Goal: Information Seeking & Learning: Learn about a topic

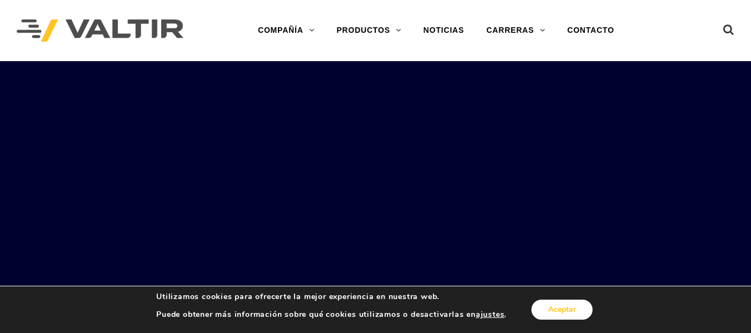
click at [573, 301] on button "Aceptar" at bounding box center [561, 310] width 61 height 20
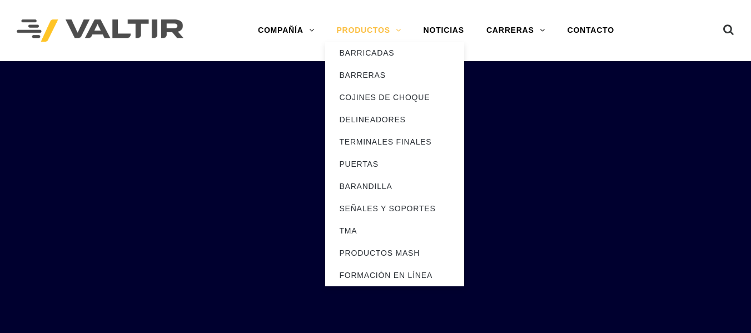
click at [365, 32] on font "PRODUCTOS" at bounding box center [362, 30] width 53 height 9
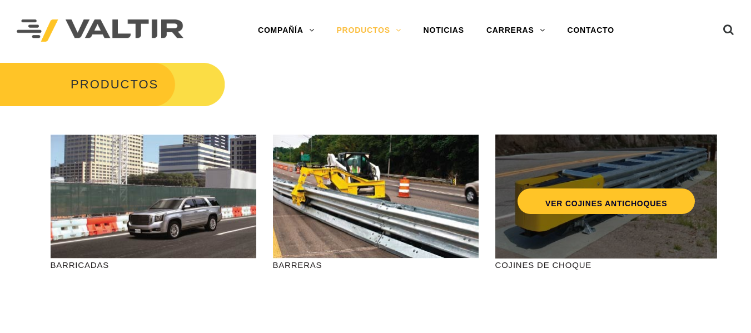
click at [626, 182] on div "VER COJINES ANTICHOQUES" at bounding box center [606, 178] width 177 height 37
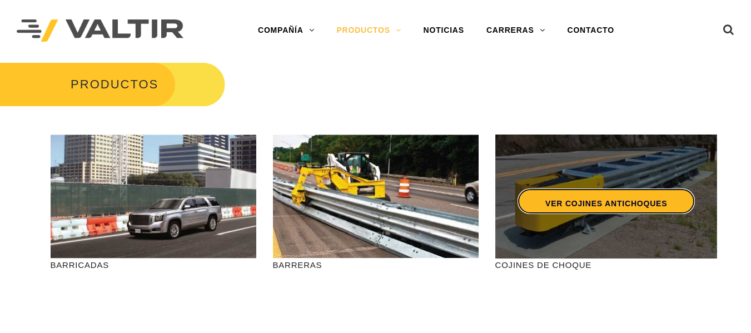
click at [598, 200] on font "VER COJINES ANTICHOQUES" at bounding box center [606, 203] width 122 height 9
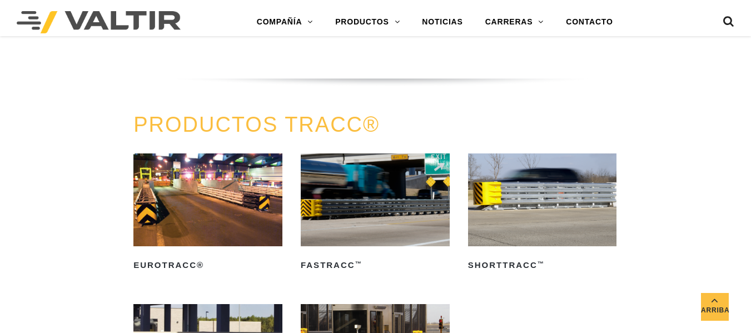
scroll to position [1501, 0]
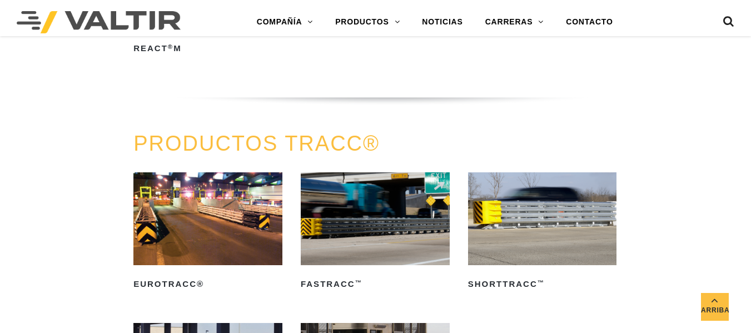
click at [257, 231] on img at bounding box center [207, 218] width 149 height 93
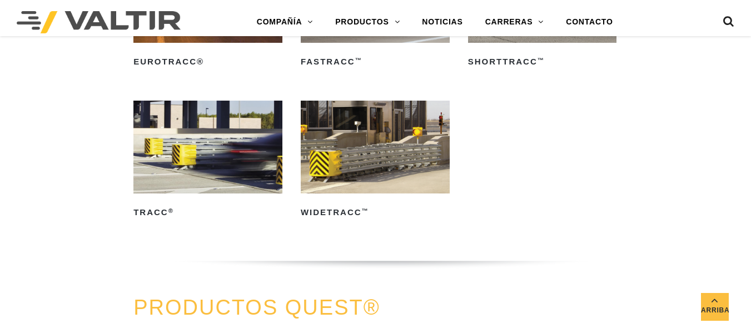
scroll to position [1779, 0]
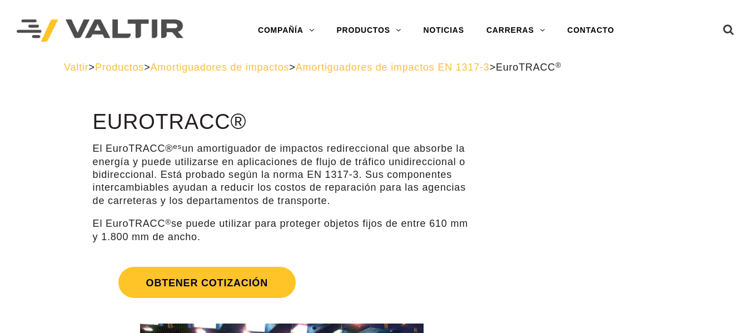
click at [490, 66] on font "Amortiguadores de impactos EN 1317-3" at bounding box center [393, 67] width 194 height 11
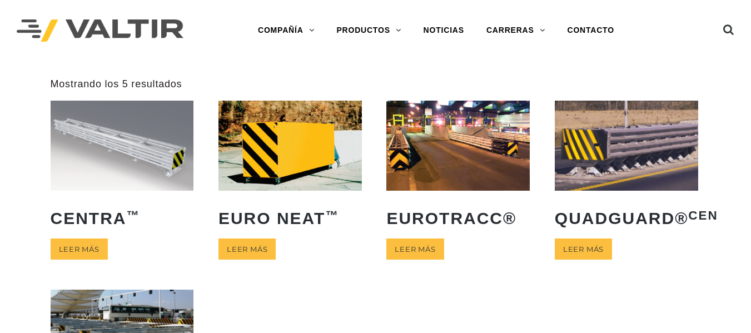
click at [320, 142] on img at bounding box center [289, 145] width 143 height 89
click at [269, 100] on div "**********" at bounding box center [375, 283] width 667 height 411
click at [269, 114] on img at bounding box center [289, 145] width 143 height 89
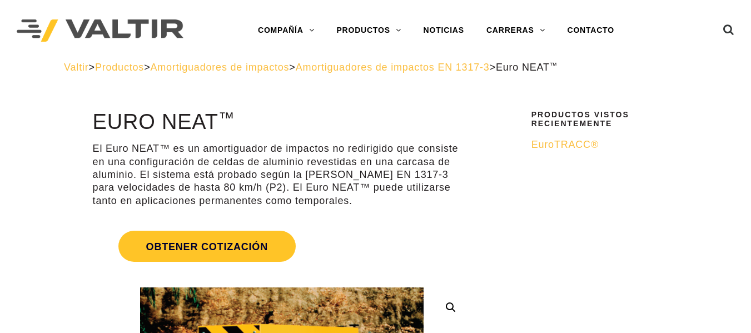
click at [252, 66] on font "Amortiguadores de impactos" at bounding box center [219, 67] width 139 height 11
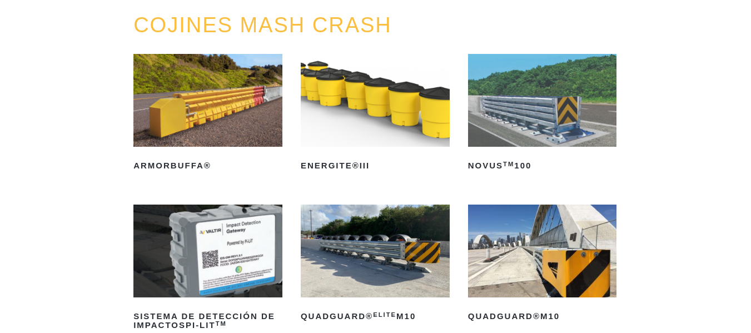
scroll to position [167, 0]
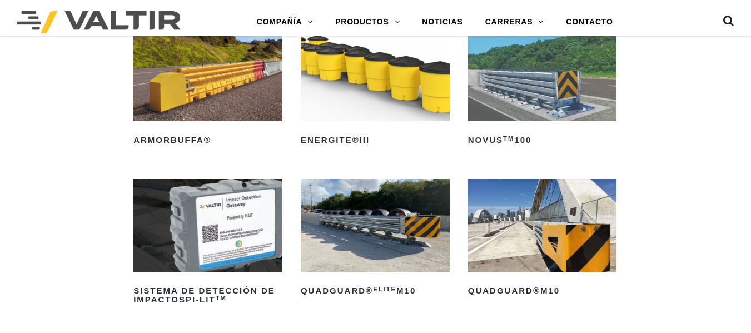
click at [593, 102] on img at bounding box center [542, 74] width 149 height 93
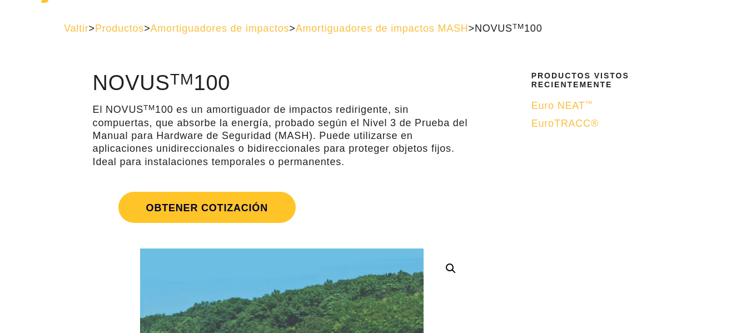
scroll to position [56, 0]
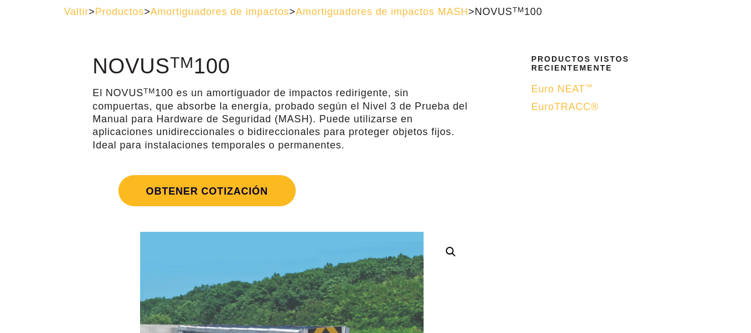
click at [281, 190] on span "Obtener cotización" at bounding box center [206, 190] width 177 height 31
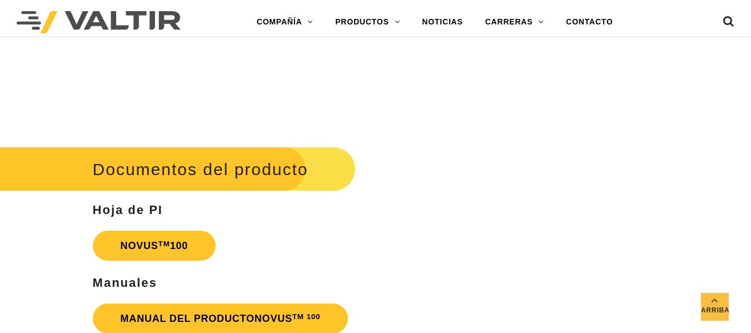
scroll to position [2501, 0]
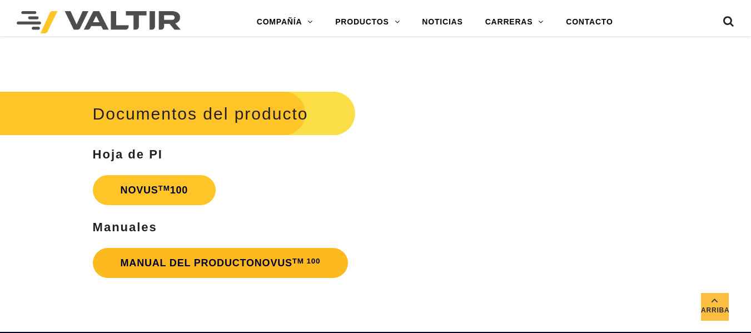
click at [304, 272] on link "MANUAL DEL PRODUCTO NOVUS TM 100" at bounding box center [221, 263] width 256 height 30
